Goal: Navigation & Orientation: Understand site structure

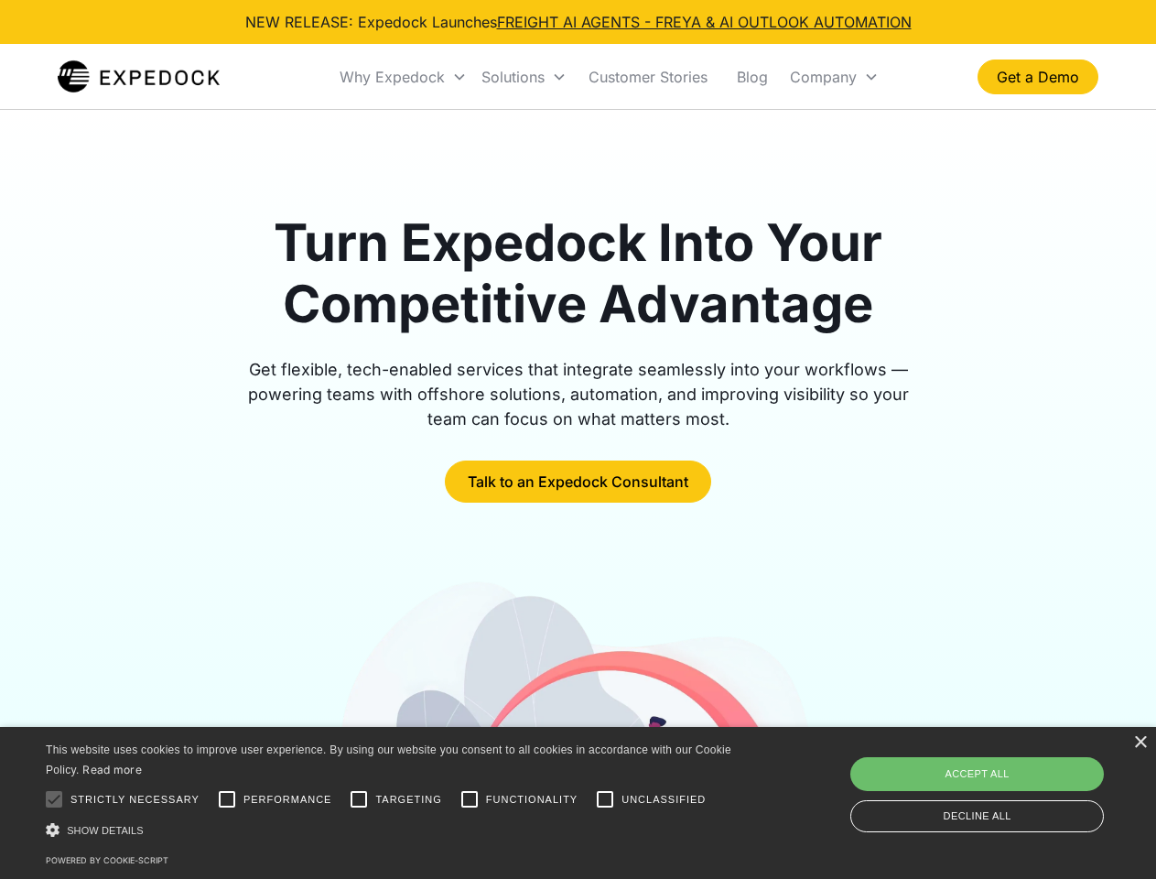
click at [404, 77] on div "Why Expedock" at bounding box center [392, 77] width 105 height 18
click at [524, 77] on div "Solutions" at bounding box center [512, 77] width 63 height 18
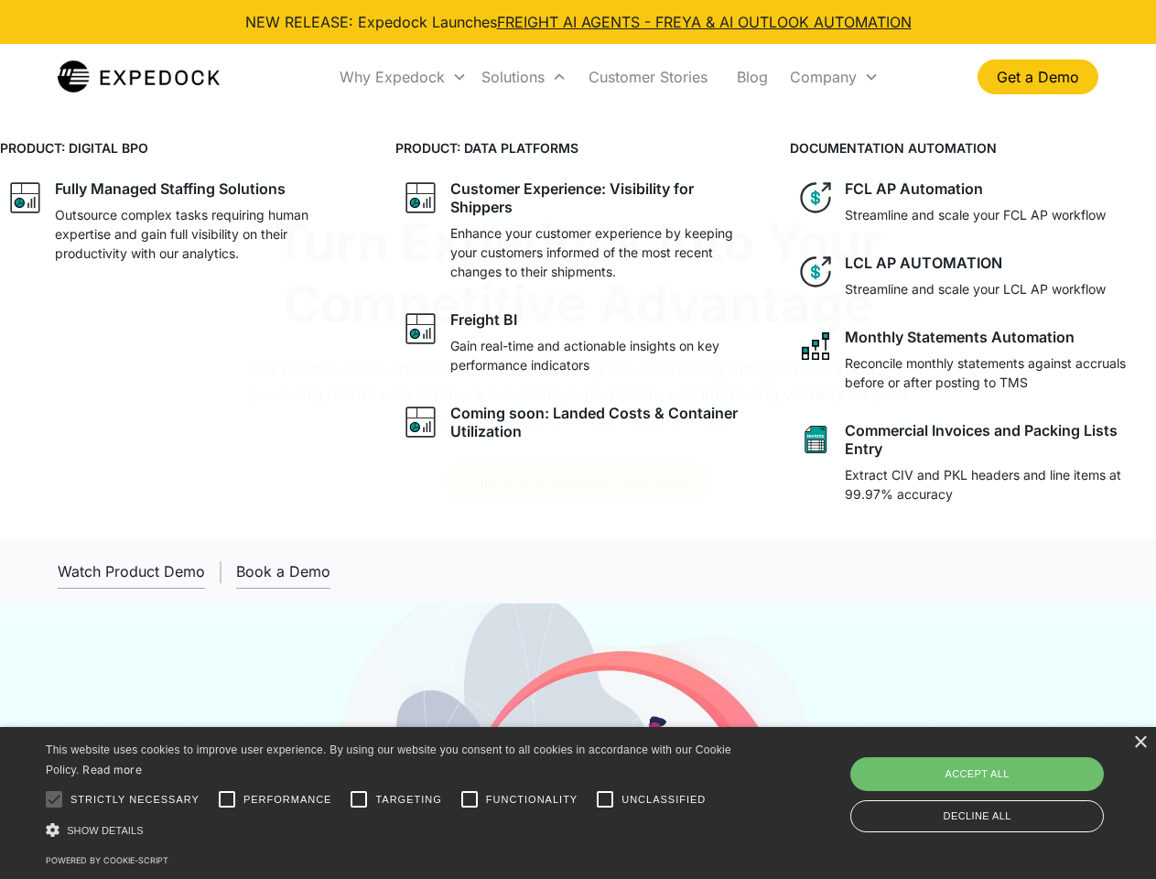
click at [834, 77] on div "Company" at bounding box center [823, 77] width 67 height 18
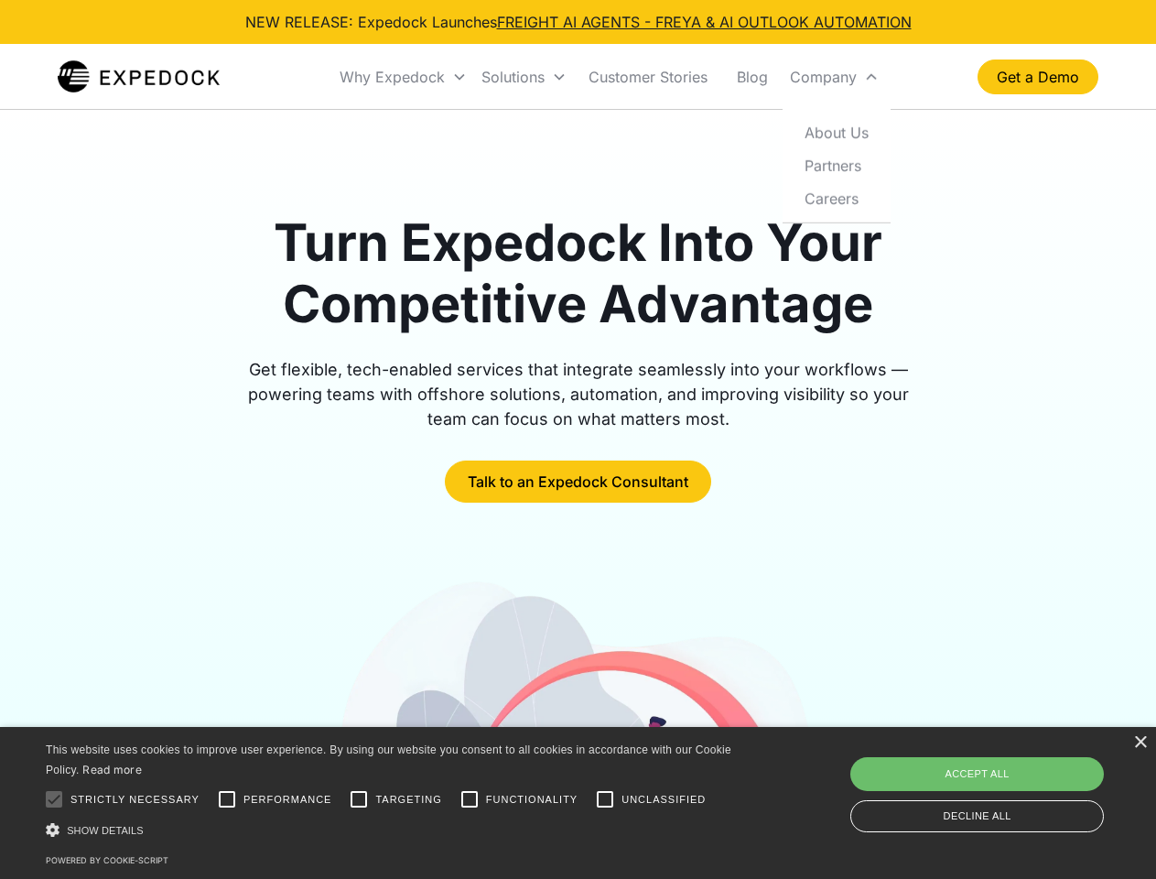
click at [54, 799] on div at bounding box center [54, 799] width 37 height 37
click at [227, 799] on input "Performance" at bounding box center [227, 799] width 37 height 37
checkbox input "true"
click at [359, 799] on input "Targeting" at bounding box center [358, 799] width 37 height 37
checkbox input "true"
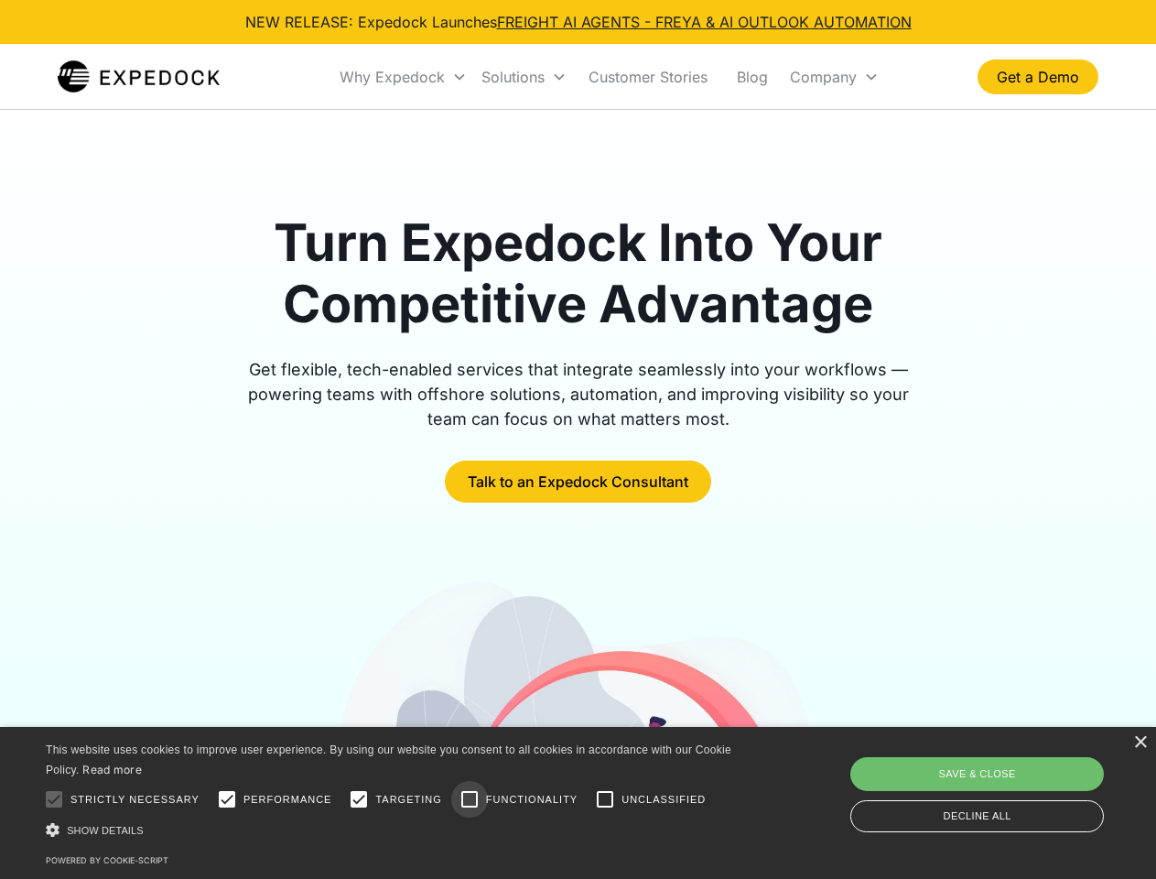
click at [470, 799] on input "Functionality" at bounding box center [469, 799] width 37 height 37
checkbox input "true"
click at [605, 799] on input "Unclassified" at bounding box center [605, 799] width 37 height 37
checkbox input "true"
click at [392, 829] on div "Show details Hide details" at bounding box center [392, 829] width 692 height 19
